Goal: Information Seeking & Learning: Learn about a topic

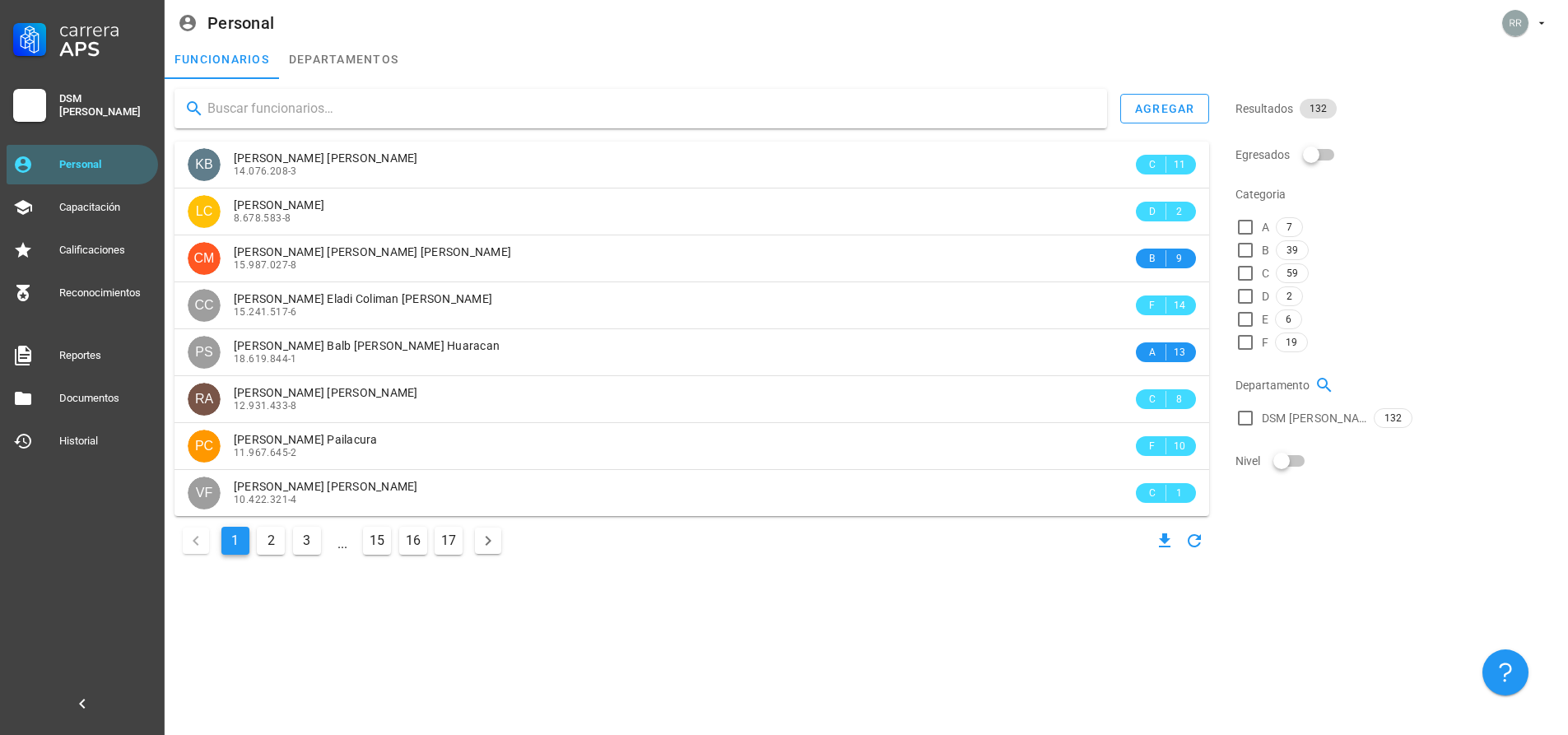
click at [313, 104] on input "text" at bounding box center [650, 108] width 887 height 27
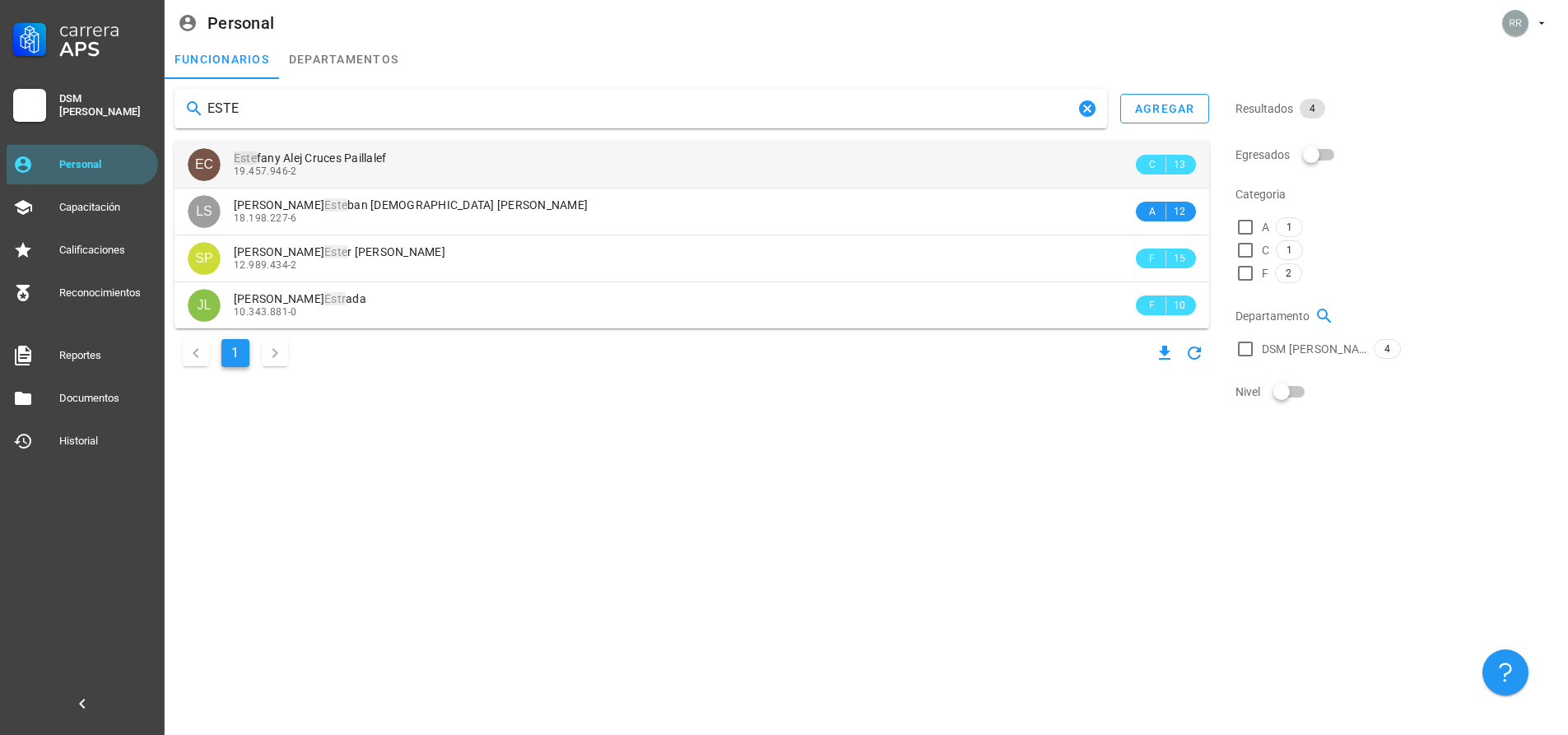
type input "ESTE"
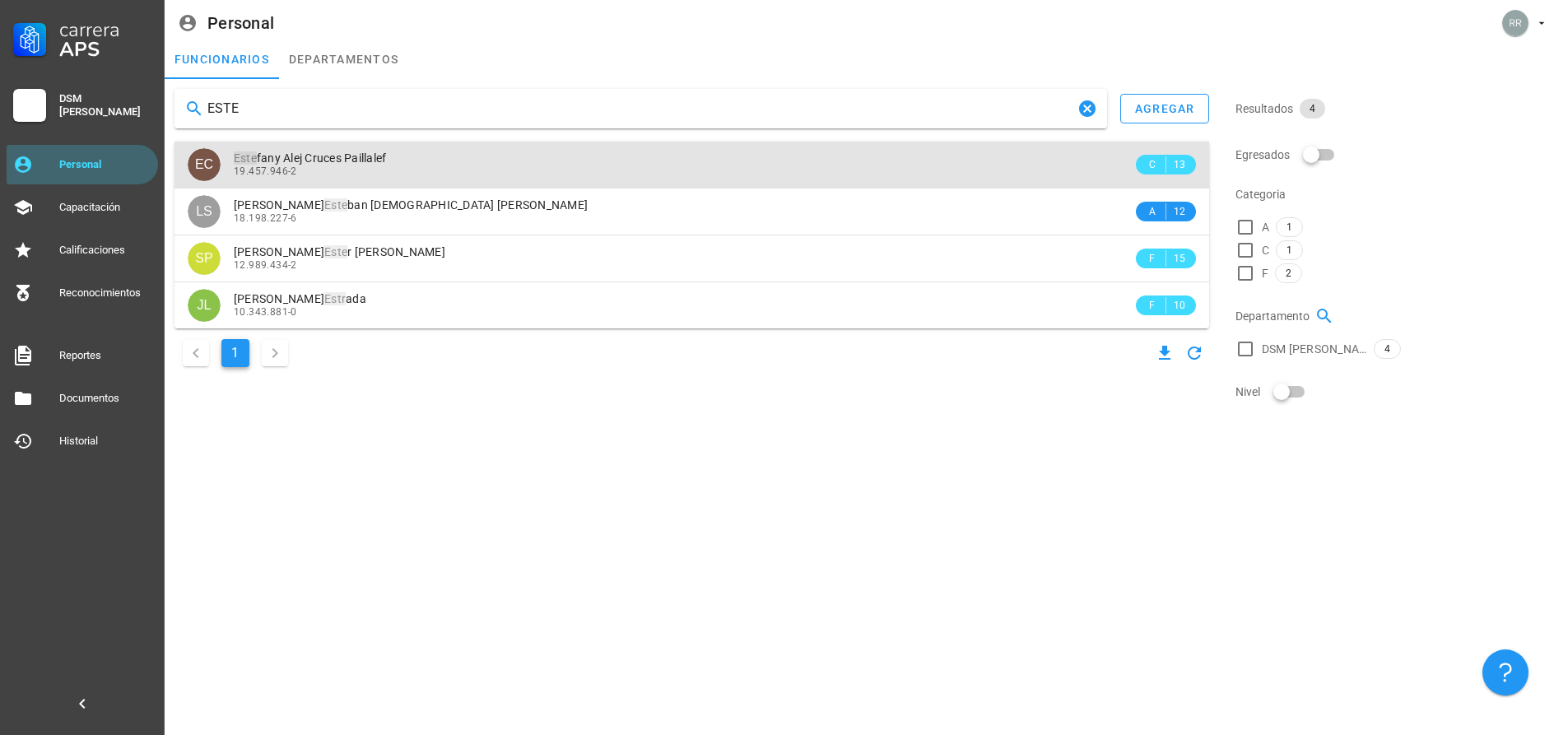
click at [1048, 158] on div "Este fany Alej Cruces Paillalef" at bounding box center [683, 158] width 899 height 14
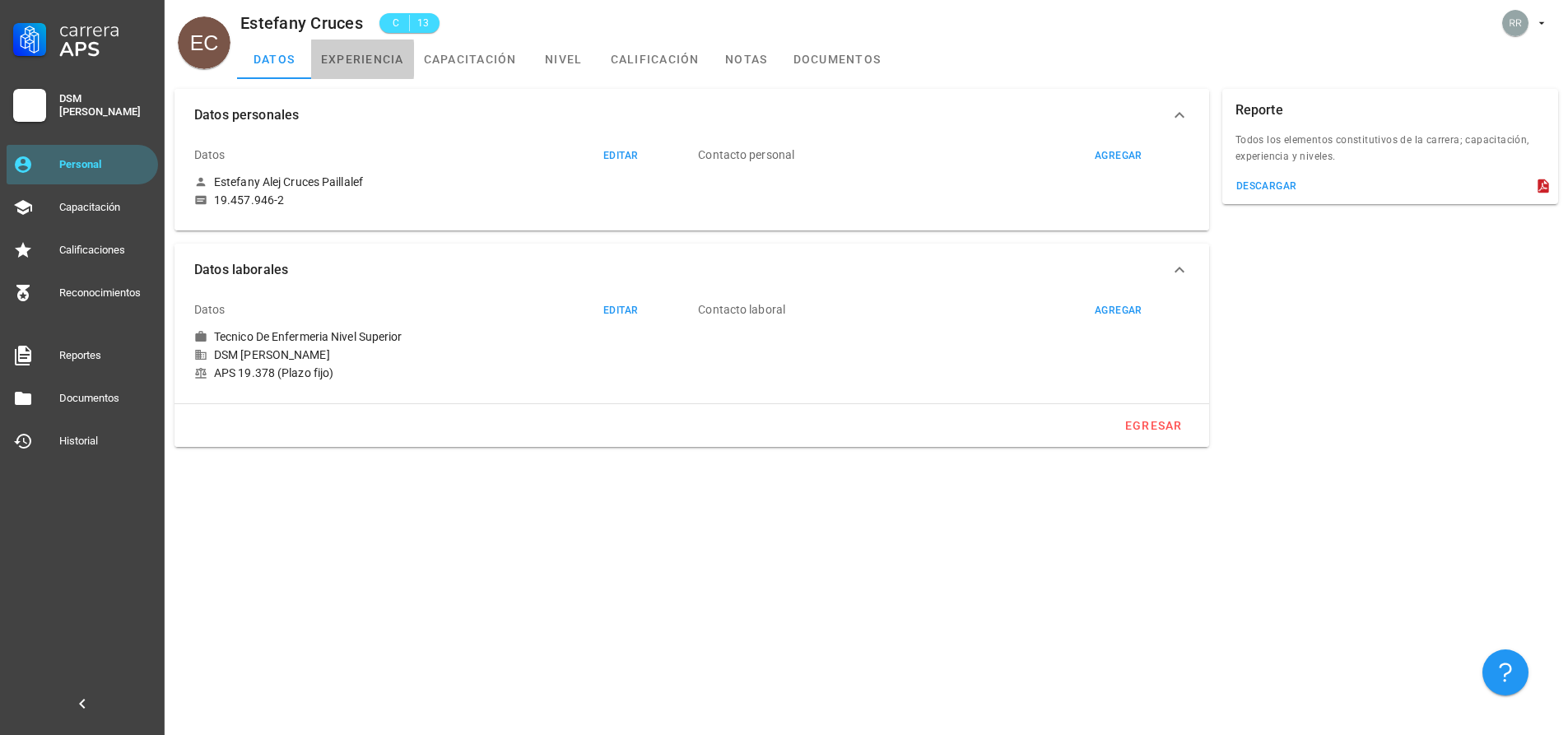
click at [366, 67] on link "experiencia" at bounding box center [363, 59] width 103 height 40
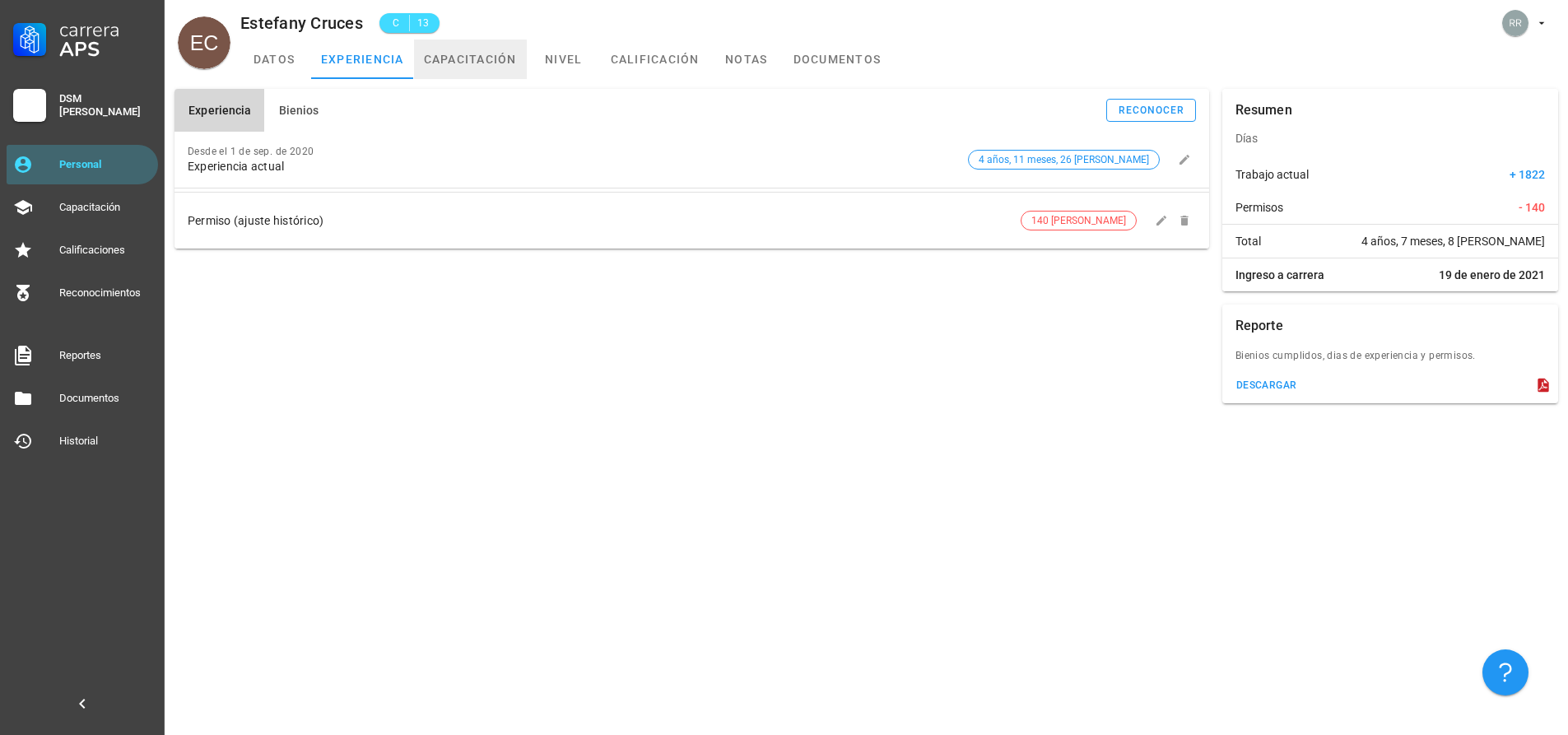
click at [454, 62] on link "capacitación" at bounding box center [471, 59] width 113 height 40
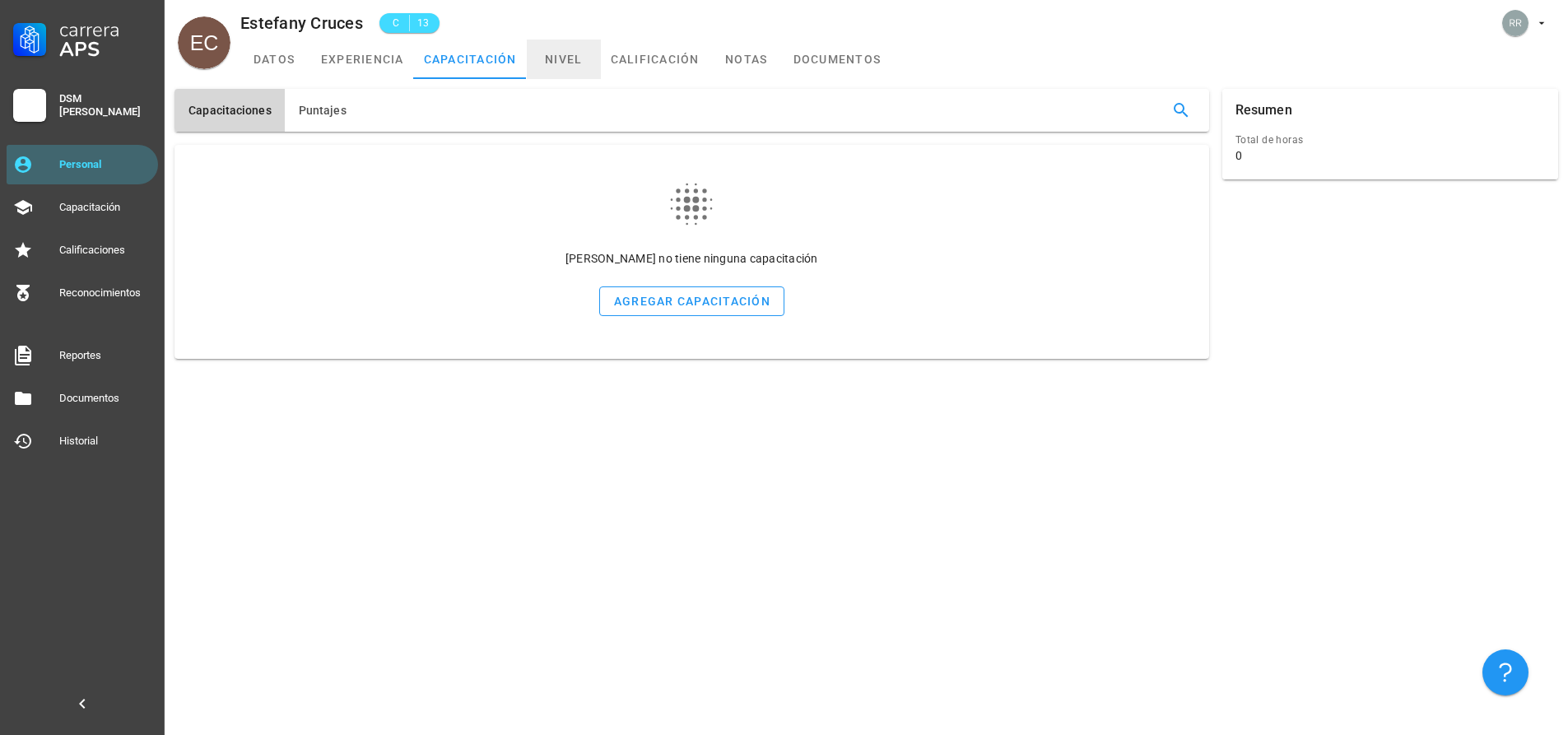
click at [569, 64] on link "nivel" at bounding box center [564, 59] width 74 height 40
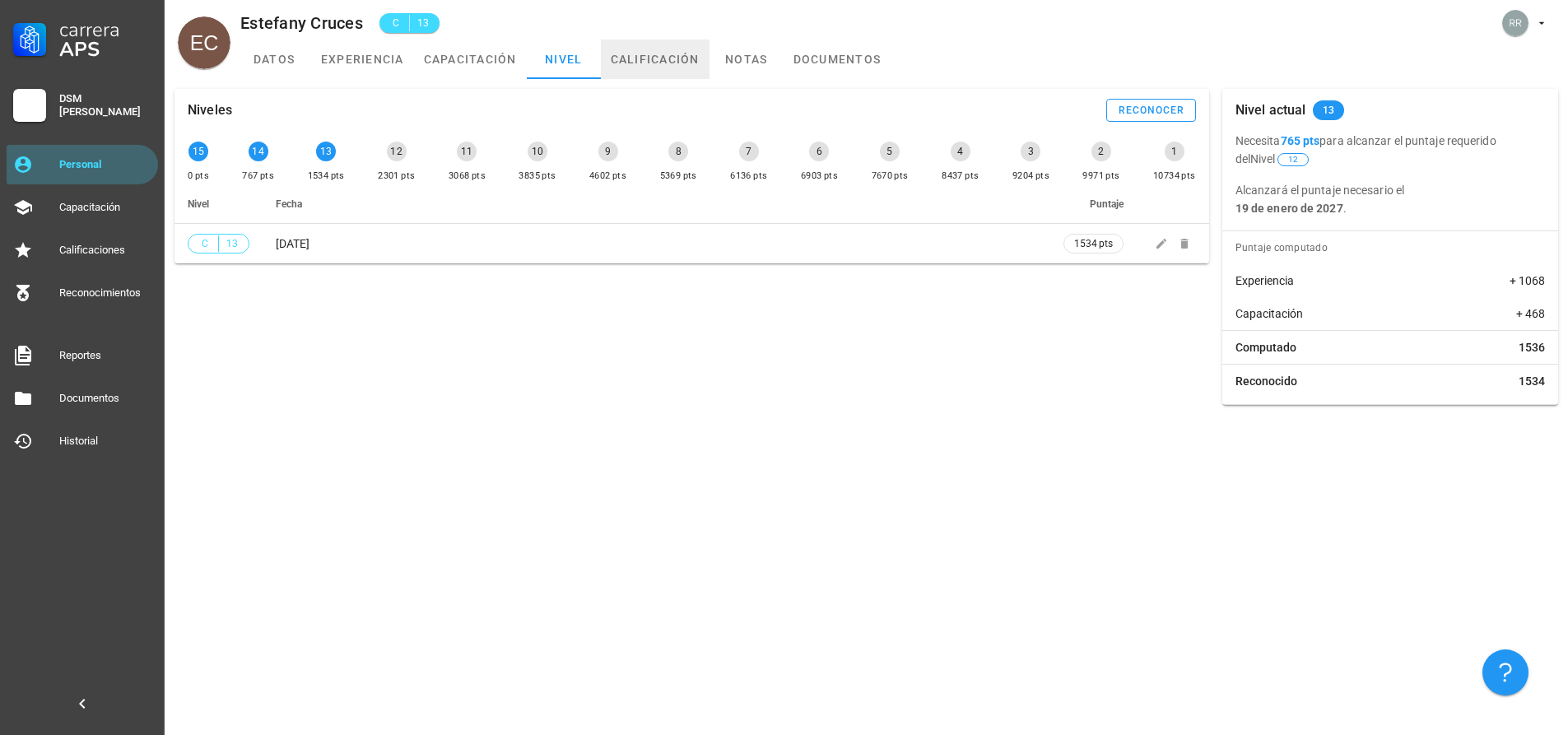
click at [630, 60] on link "calificación" at bounding box center [655, 59] width 109 height 40
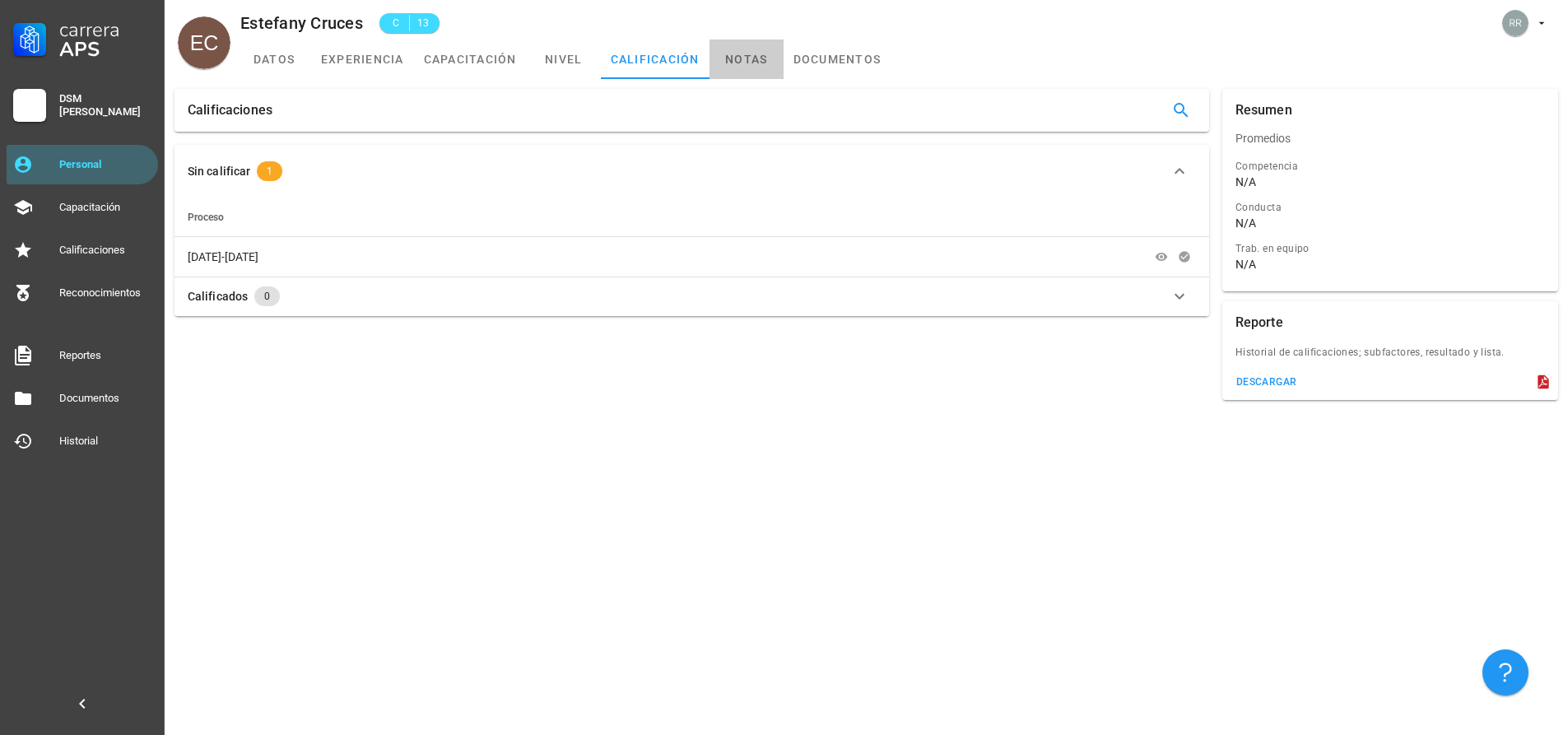
click at [732, 56] on link "notas" at bounding box center [746, 59] width 74 height 40
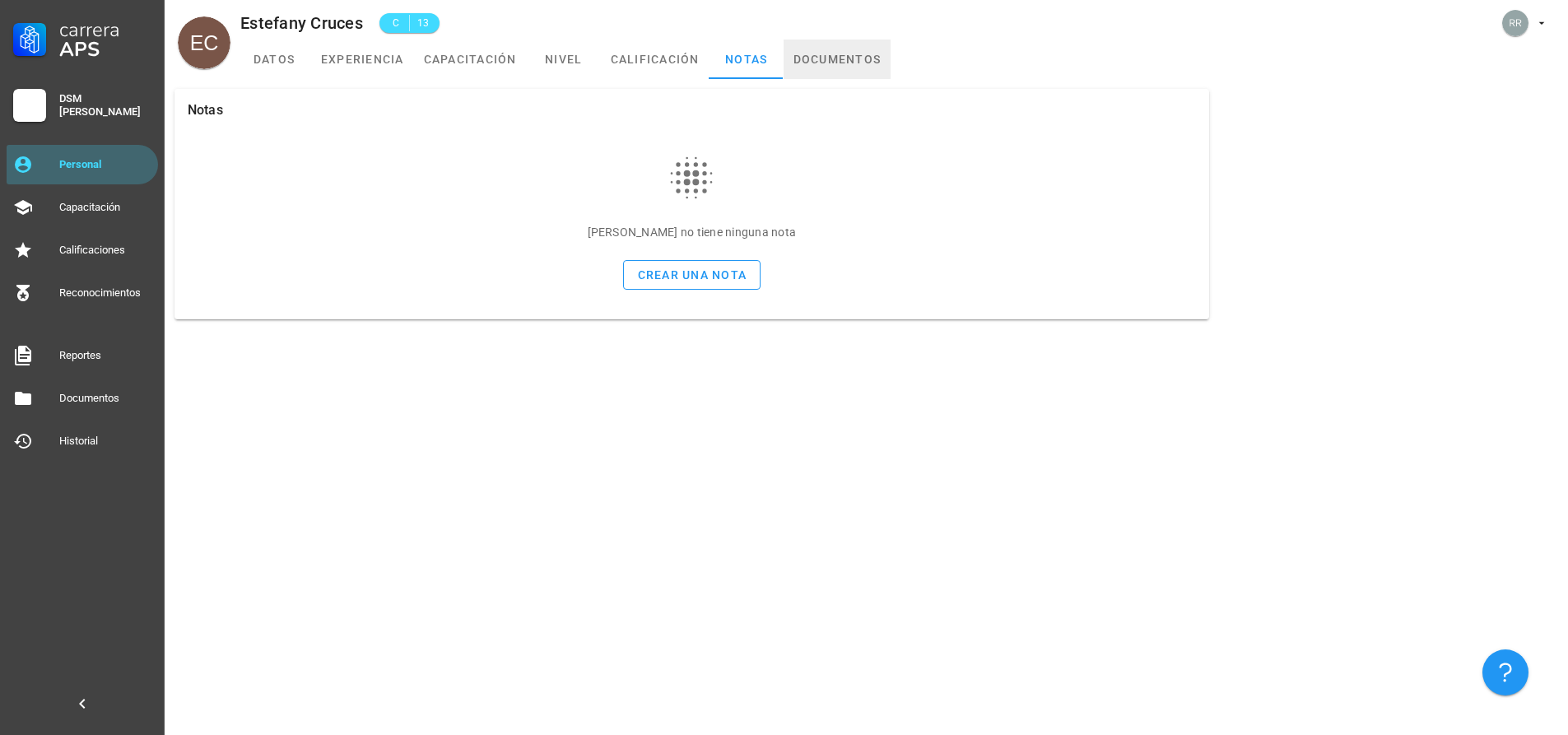
click at [824, 59] on link "documentos" at bounding box center [838, 59] width 108 height 40
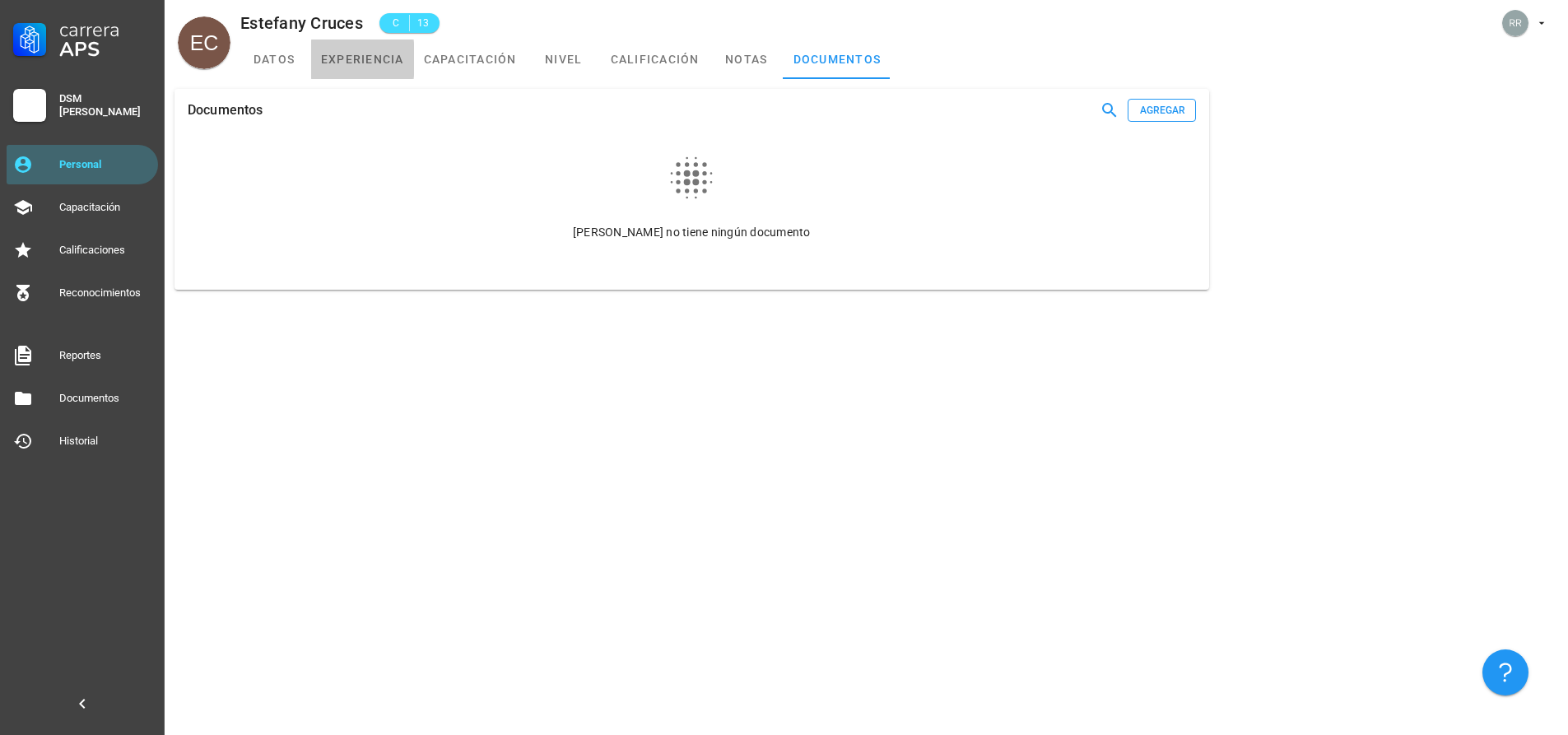
click at [360, 61] on link "experiencia" at bounding box center [363, 59] width 103 height 40
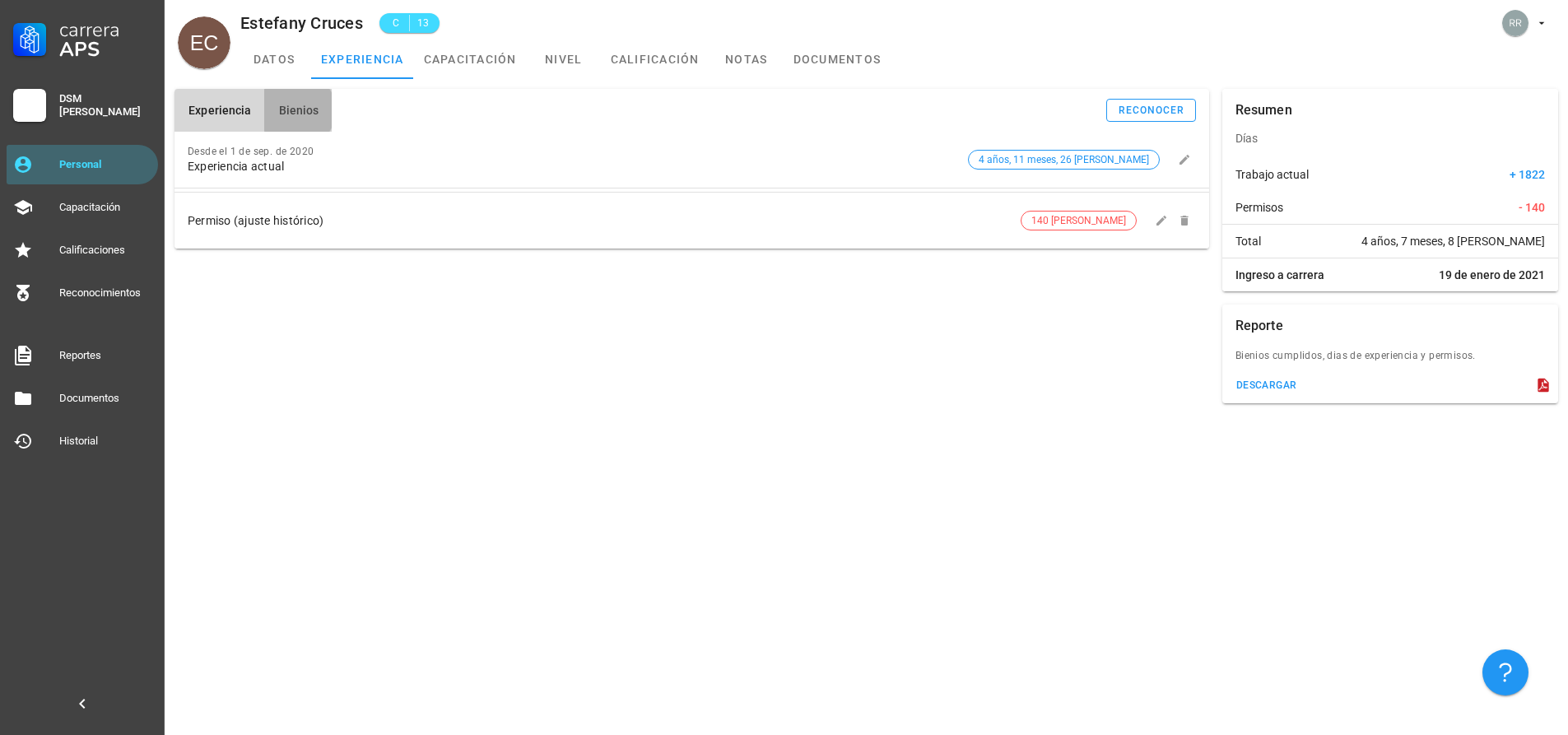
click at [304, 114] on span "Bienios" at bounding box center [298, 110] width 42 height 13
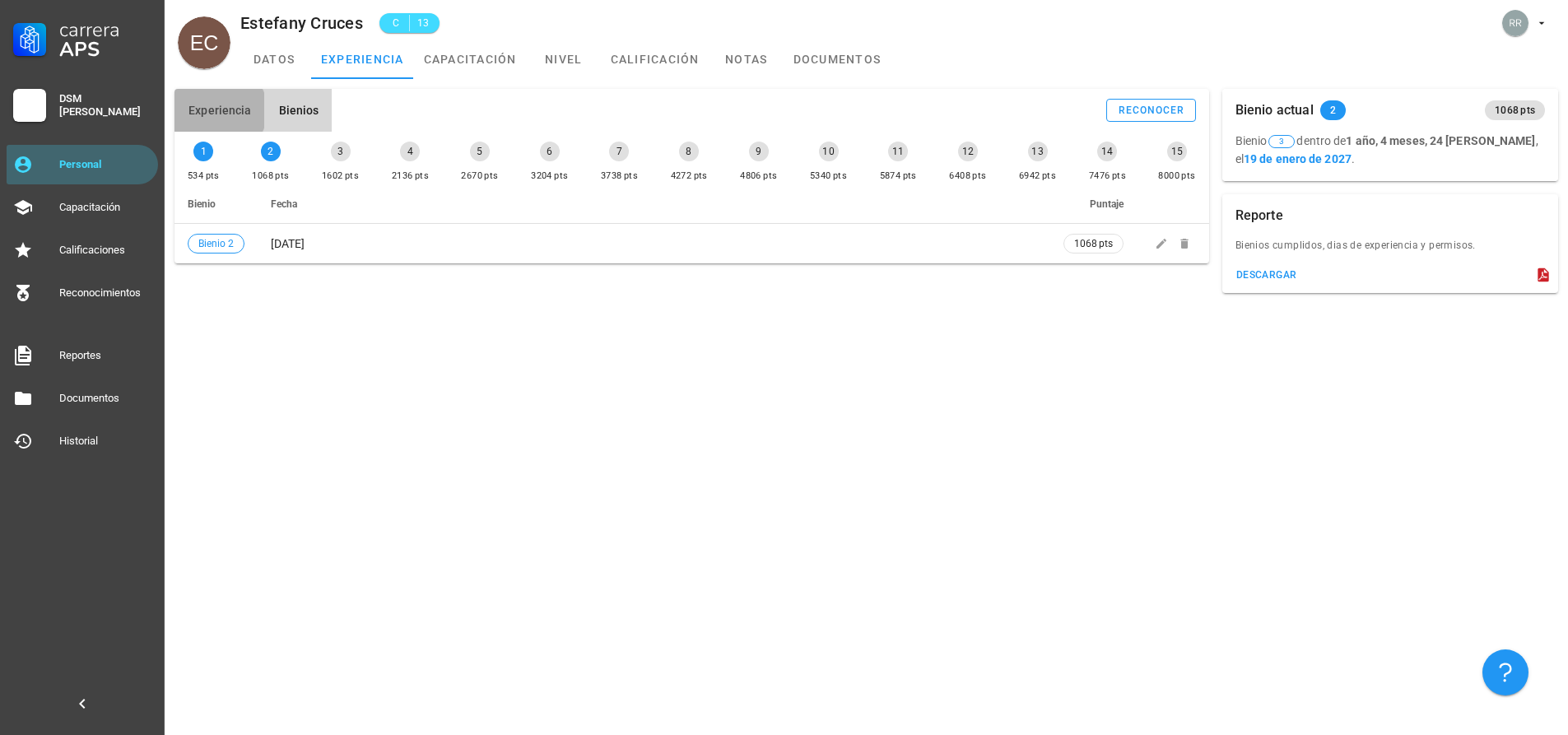
click at [234, 108] on span "Experiencia" at bounding box center [219, 110] width 63 height 13
